Goal: Task Accomplishment & Management: Use online tool/utility

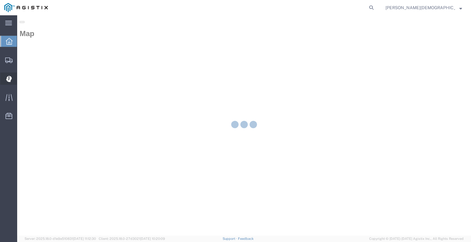
click at [7, 81] on icon at bounding box center [9, 79] width 6 height 6
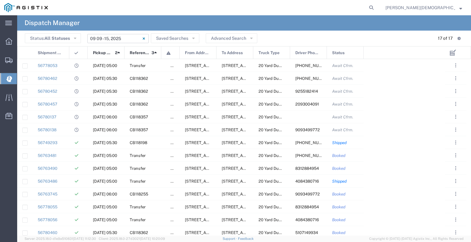
click at [115, 37] on input "[DATE] - [DATE]" at bounding box center [117, 38] width 61 height 9
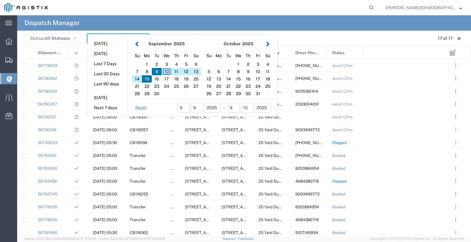
click at [135, 43] on button "button" at bounding box center [137, 44] width 6 height 8
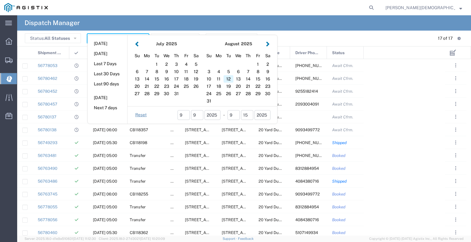
click at [227, 78] on div "12" at bounding box center [228, 78] width 10 height 7
type input "[DATE]"
type input "[DATE] - [DATE]"
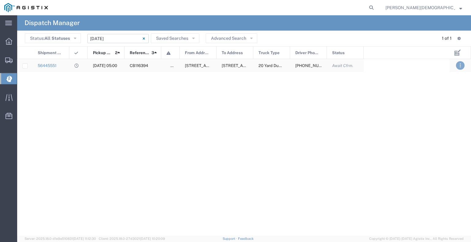
click at [460, 66] on span ". . ." at bounding box center [459, 65] width 1 height 7
click at [441, 83] on link "Decline" at bounding box center [444, 83] width 19 height 5
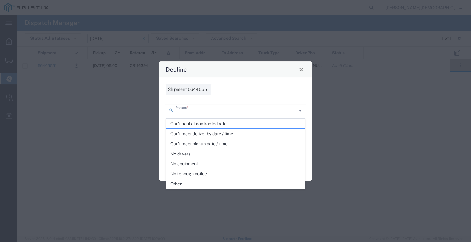
click at [202, 110] on input "text" at bounding box center [235, 110] width 121 height 11
click at [176, 183] on span "Other" at bounding box center [235, 185] width 139 height 10
type input "Other"
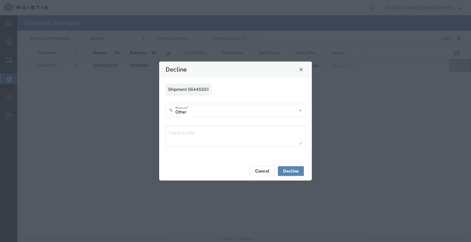
click at [295, 169] on button "Decline" at bounding box center [291, 171] width 26 height 10
